Goal: Use online tool/utility

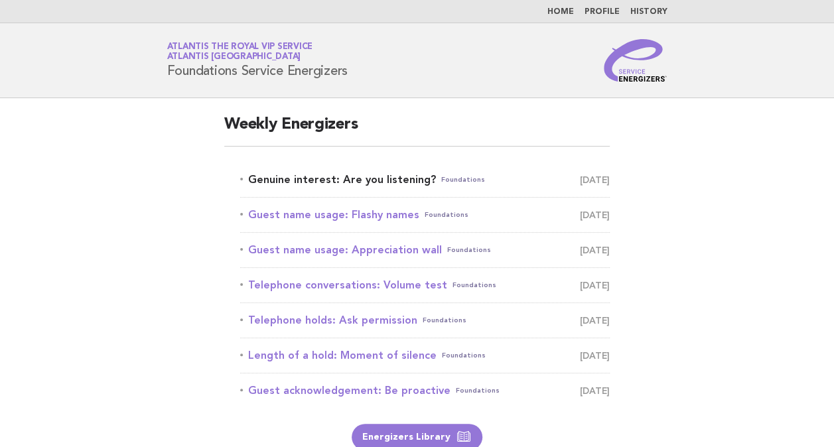
click at [333, 178] on link "Genuine interest: Are you listening? Foundations [DATE]" at bounding box center [425, 180] width 370 height 19
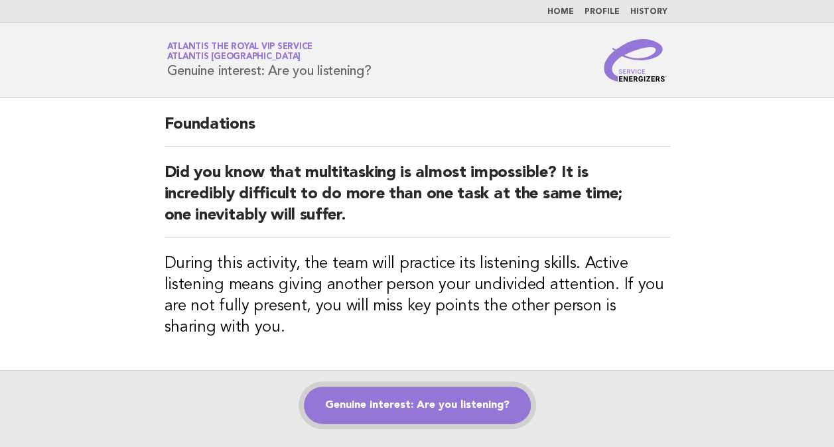
click at [437, 413] on link "Genuine interest: Are you listening?" at bounding box center [417, 405] width 227 height 37
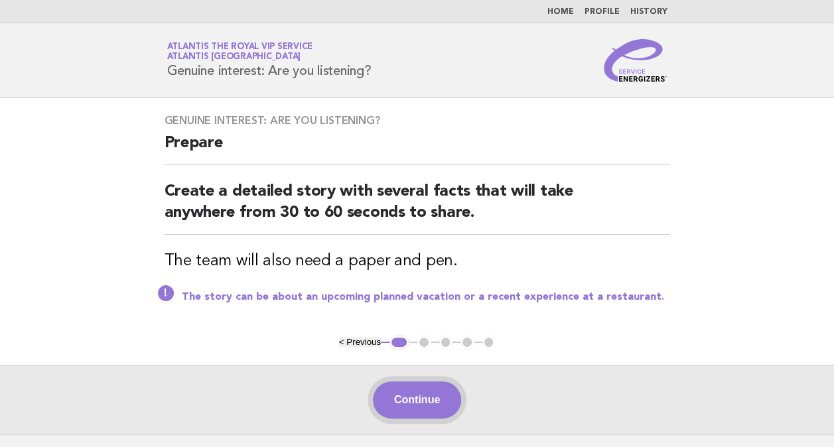
click at [419, 393] on button "Continue" at bounding box center [417, 400] width 88 height 37
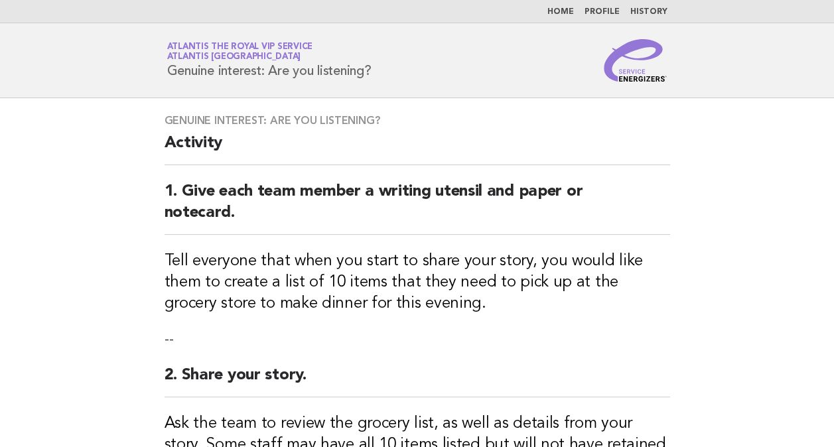
scroll to position [295, 0]
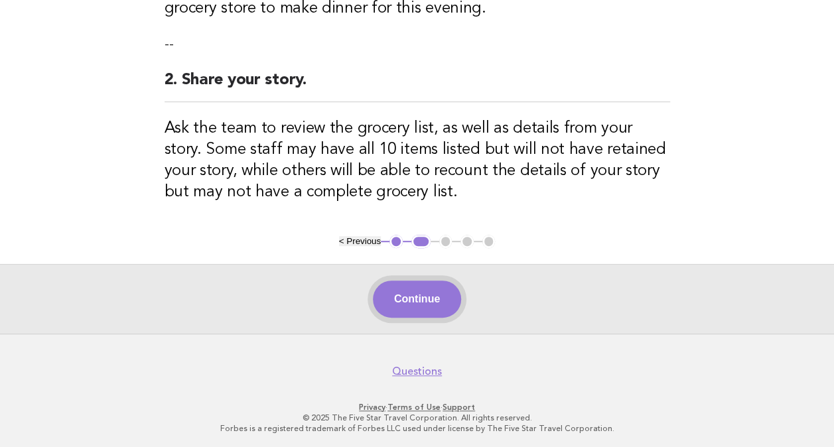
click at [405, 289] on button "Continue" at bounding box center [417, 299] width 88 height 37
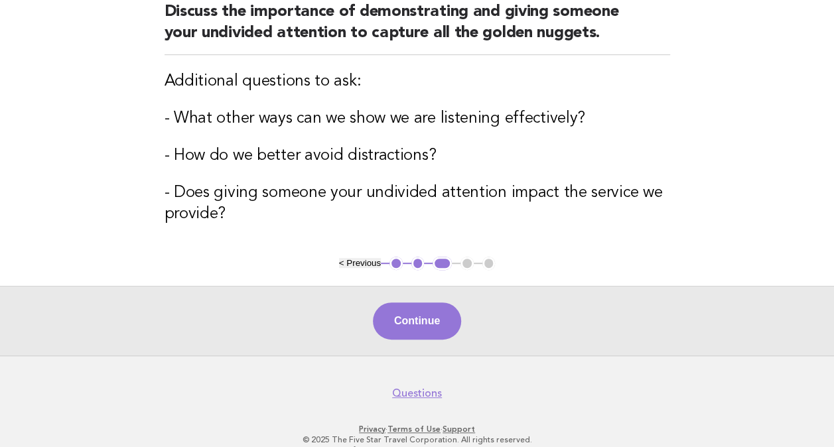
scroll to position [202, 0]
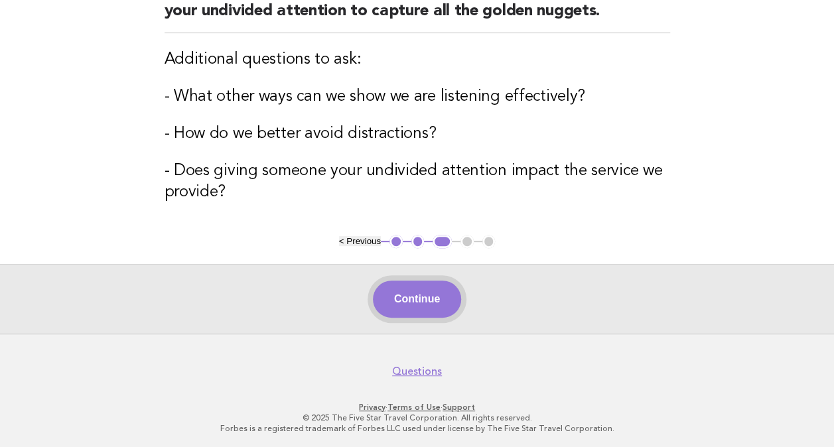
click at [412, 294] on button "Continue" at bounding box center [417, 299] width 88 height 37
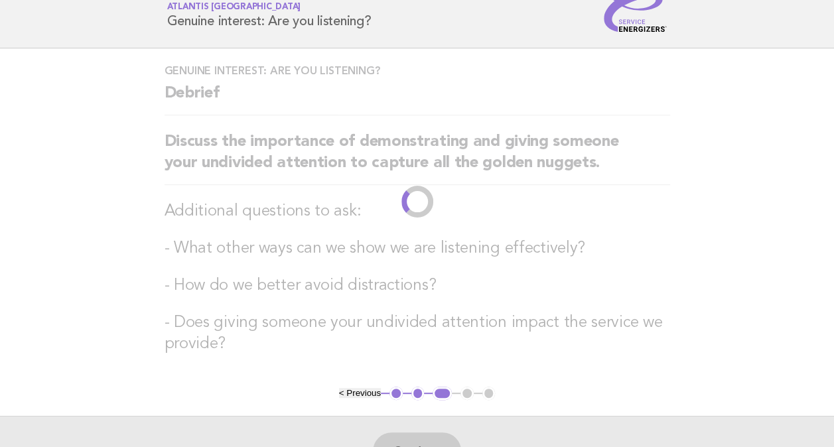
scroll to position [0, 0]
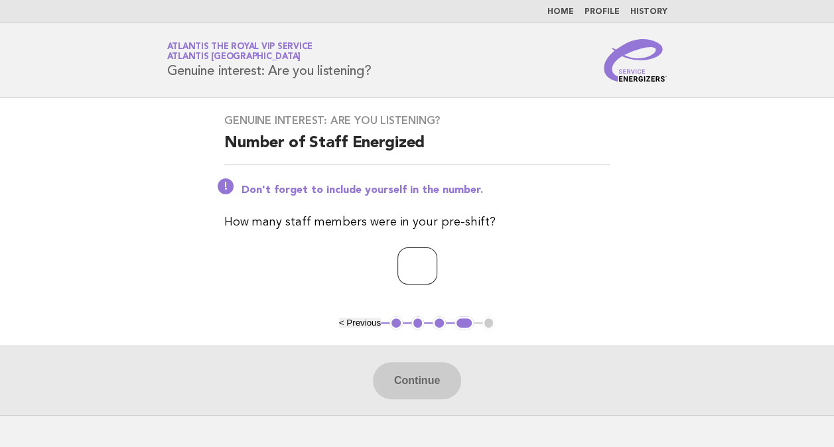
click at [397, 255] on input "number" at bounding box center [417, 265] width 40 height 37
type input "*"
click at [433, 372] on button "Continue" at bounding box center [417, 380] width 88 height 37
